Goal: Transaction & Acquisition: Purchase product/service

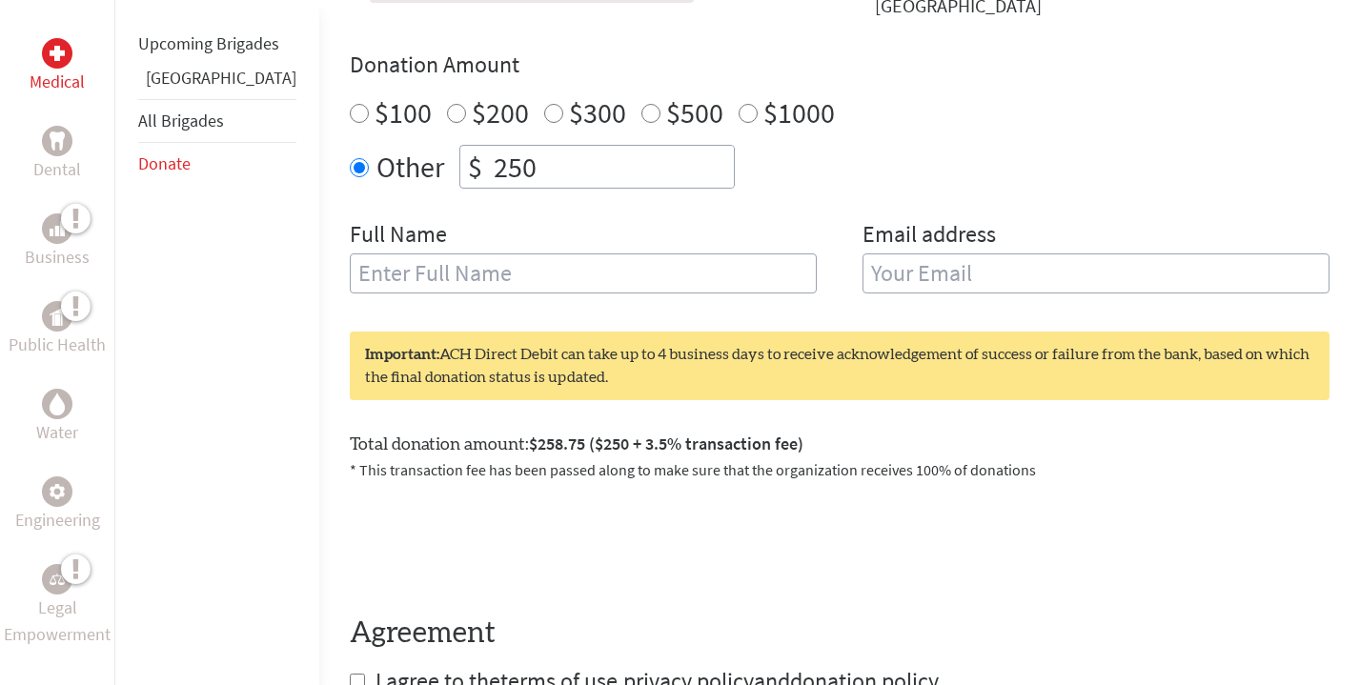
scroll to position [746, 0]
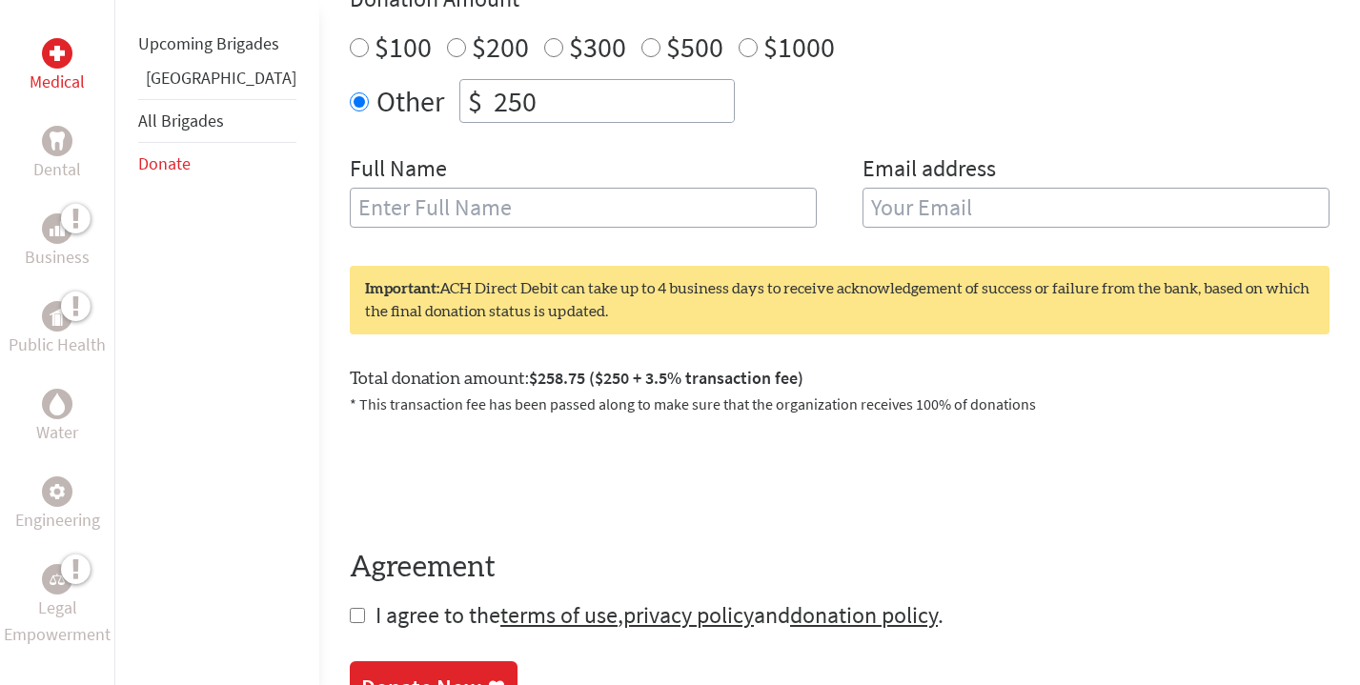
click at [508, 218] on input "text" at bounding box center [583, 208] width 467 height 40
type input "[PERSON_NAME]"
click at [913, 226] on input "email" at bounding box center [1096, 208] width 467 height 40
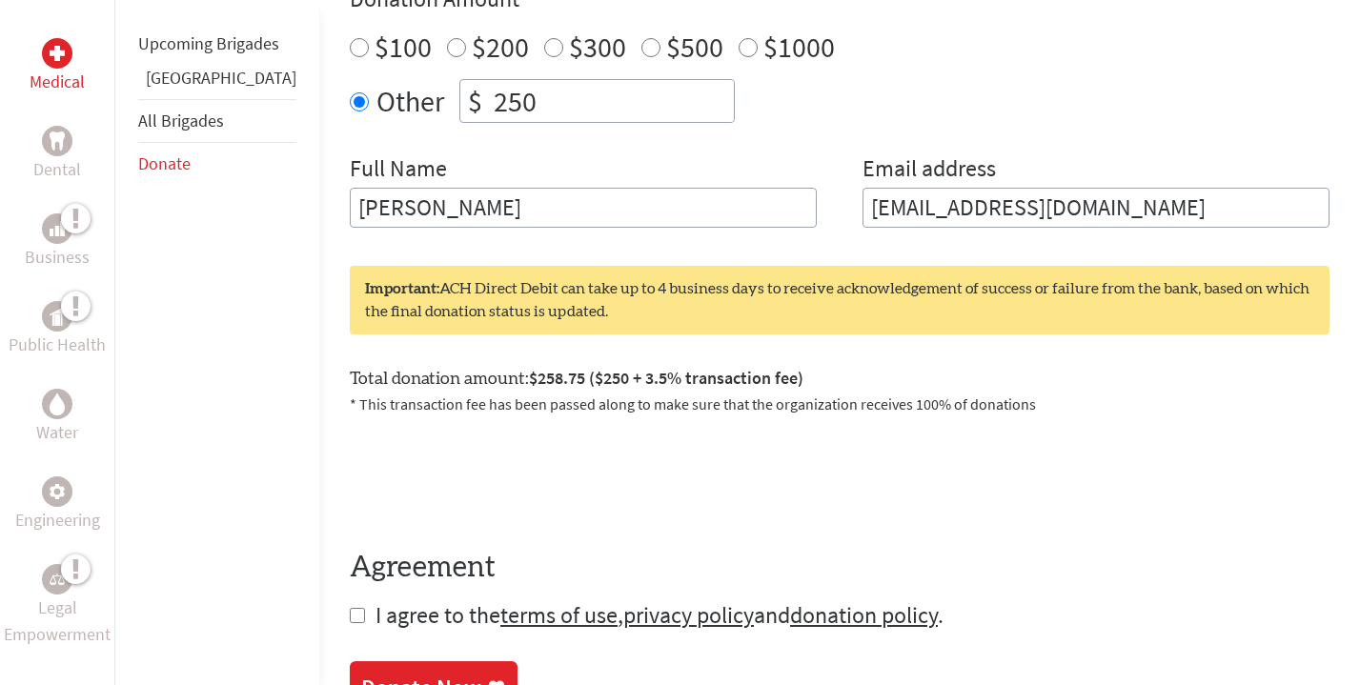
type input "[EMAIL_ADDRESS][DOMAIN_NAME]"
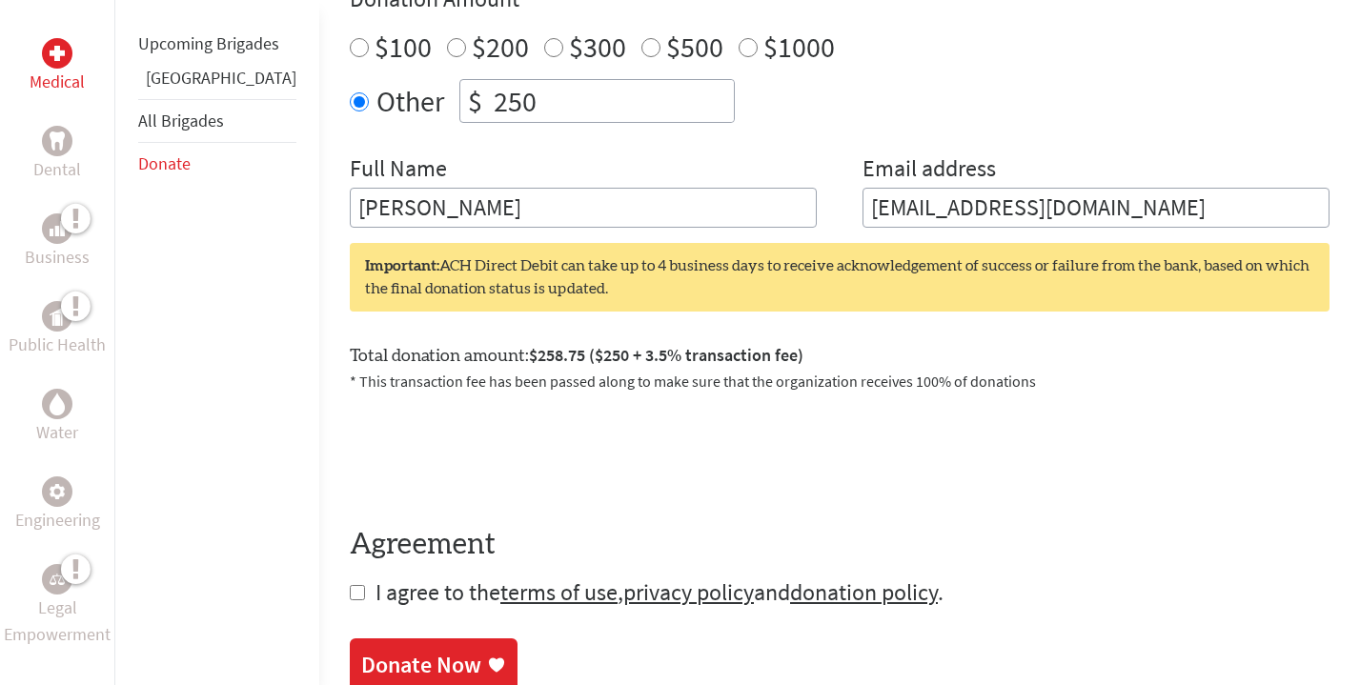
click at [448, 184] on div "Full Name [PERSON_NAME]" at bounding box center [583, 190] width 467 height 74
click at [447, 194] on input "[PERSON_NAME]" at bounding box center [583, 208] width 467 height 40
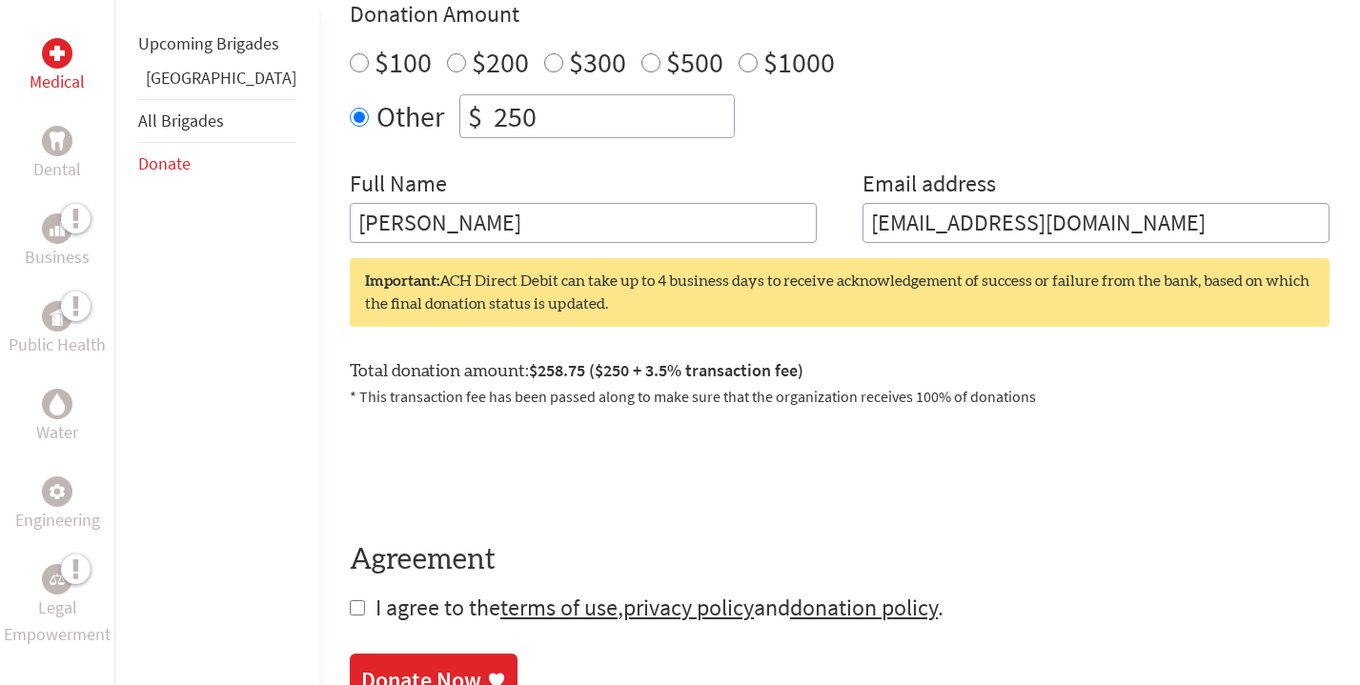
scroll to position [762, 0]
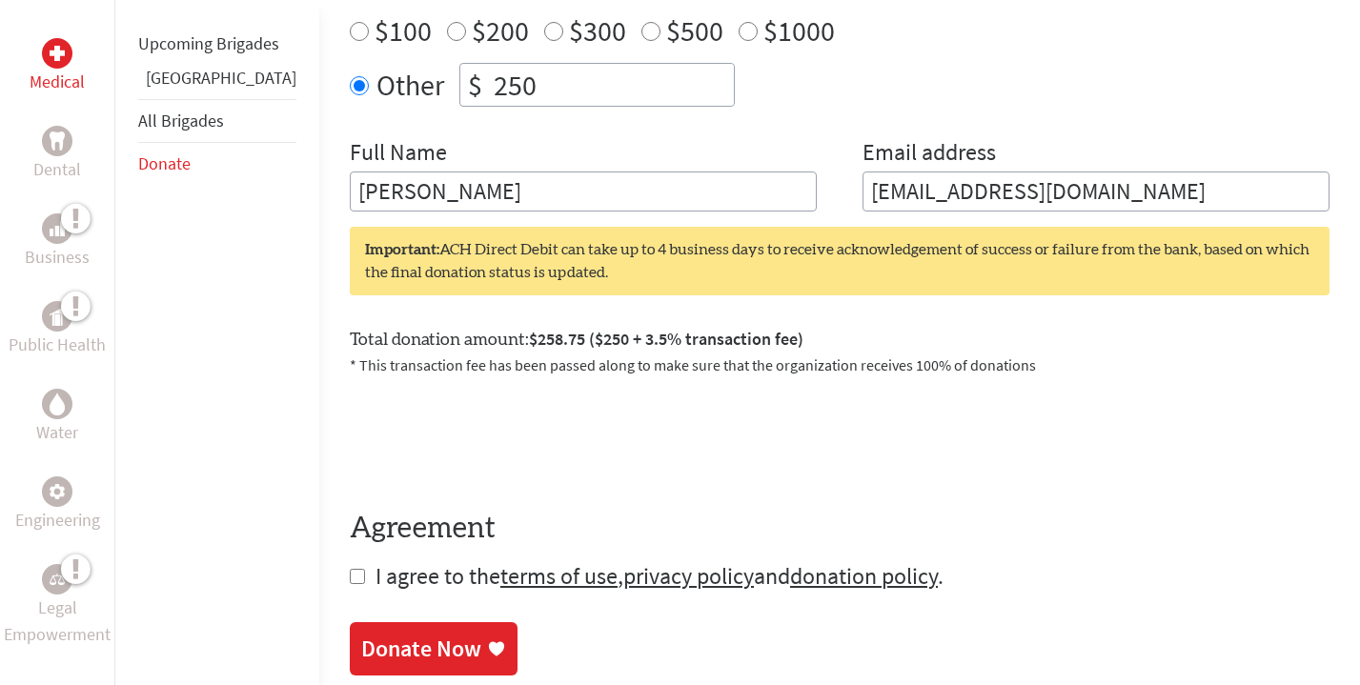
type input "[PERSON_NAME]"
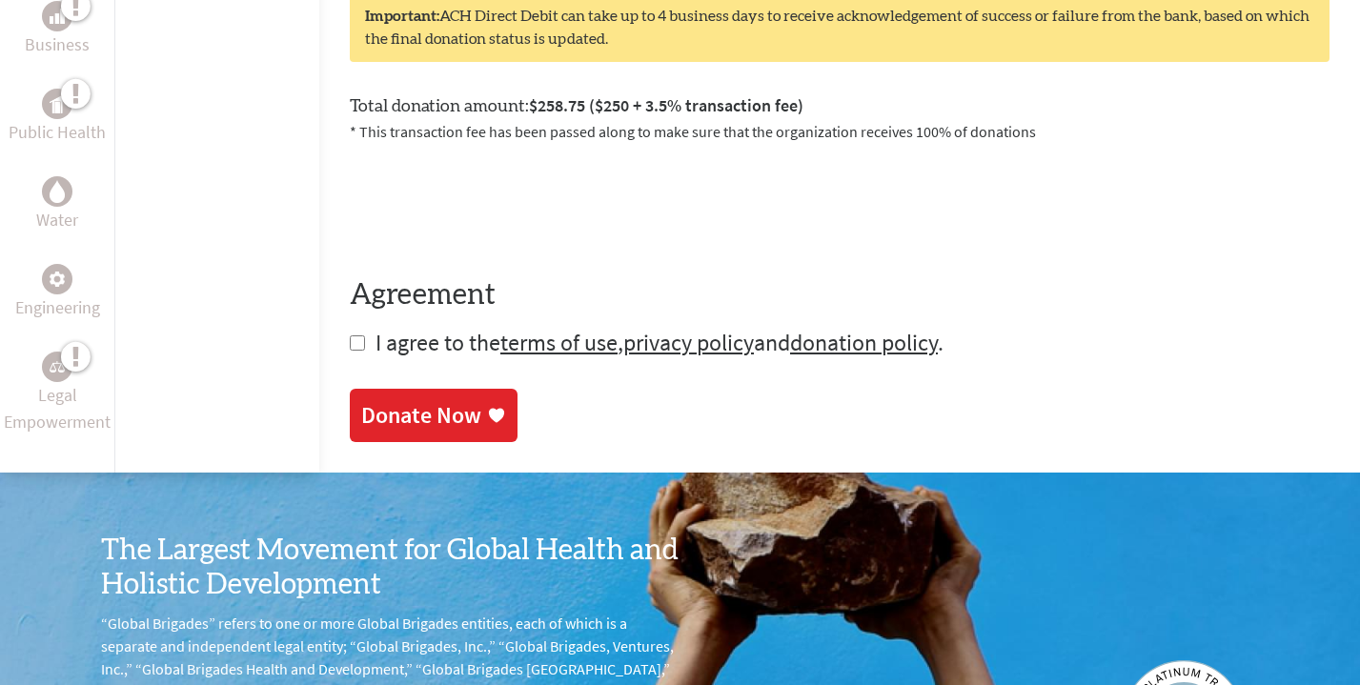
scroll to position [997, 0]
click at [350, 348] on input "checkbox" at bounding box center [357, 342] width 15 height 15
checkbox input "true"
click at [361, 405] on div "Donate Now" at bounding box center [421, 416] width 120 height 30
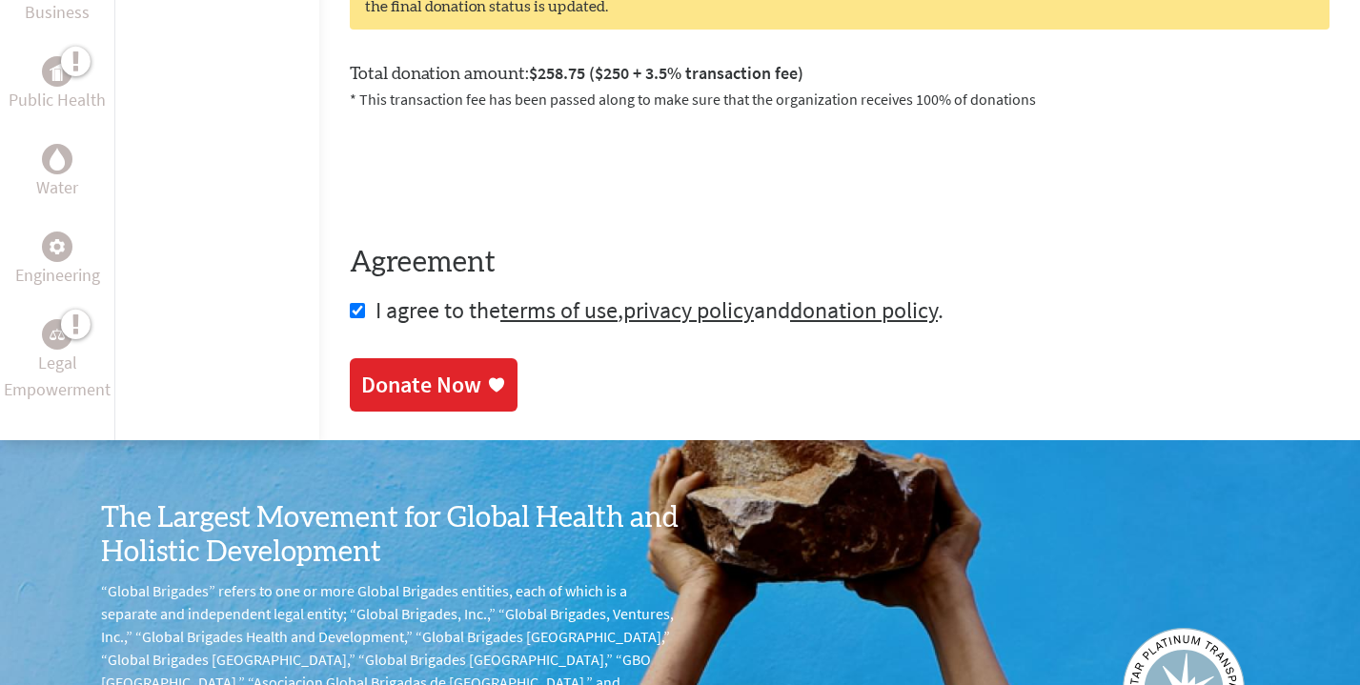
scroll to position [1070, 0]
